Goal: Task Accomplishment & Management: Complete application form

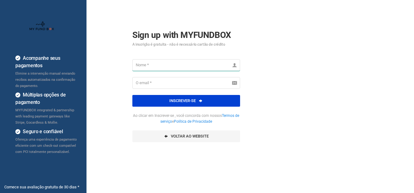
drag, startPoint x: 0, startPoint y: 0, endPoint x: 153, endPoint y: 69, distance: 167.9
click at [153, 69] on input "text" at bounding box center [187, 65] width 108 height 12
type input "recursoshuma"
click at [157, 84] on input "email" at bounding box center [187, 83] width 108 height 12
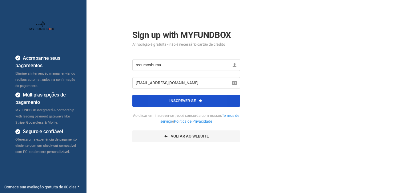
click at [178, 99] on button "inscrever-se" at bounding box center [187, 101] width 108 height 12
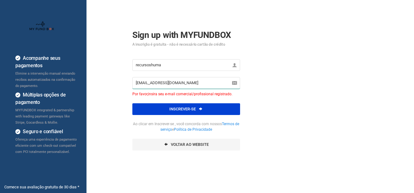
click at [171, 84] on input "[EMAIL_ADDRESS][DOMAIN_NAME]" at bounding box center [187, 83] width 108 height 12
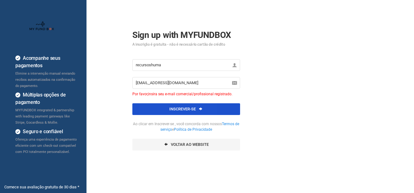
click at [169, 110] on button "inscrever-se" at bounding box center [187, 109] width 108 height 12
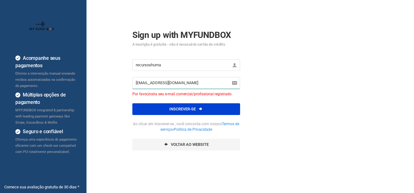
click at [175, 82] on input "[EMAIL_ADDRESS][DOMAIN_NAME]" at bounding box center [187, 83] width 108 height 12
type input "[EMAIL_ADDRESS][DOMAIN_NAME]"
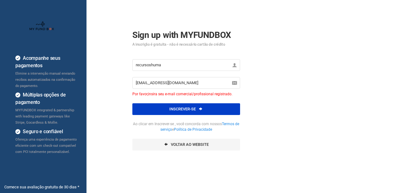
click at [179, 106] on button "inscrever-se" at bounding box center [187, 109] width 108 height 12
